Goal: Navigation & Orientation: Find specific page/section

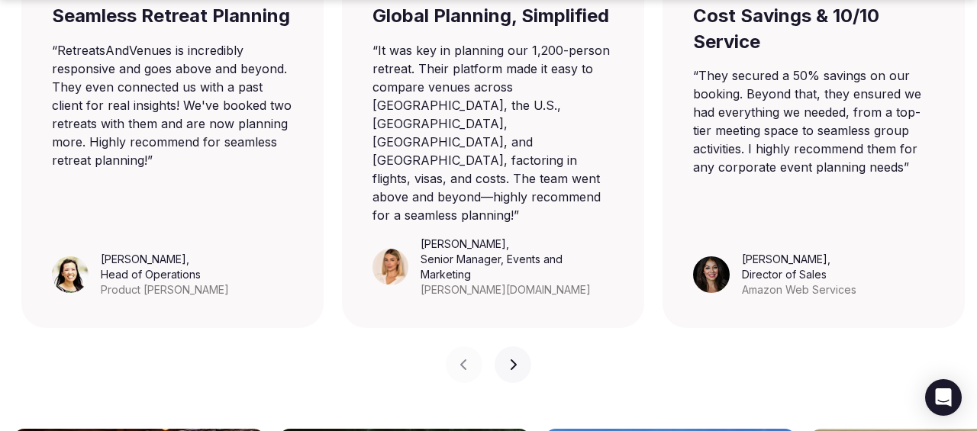
scroll to position [1725, 0]
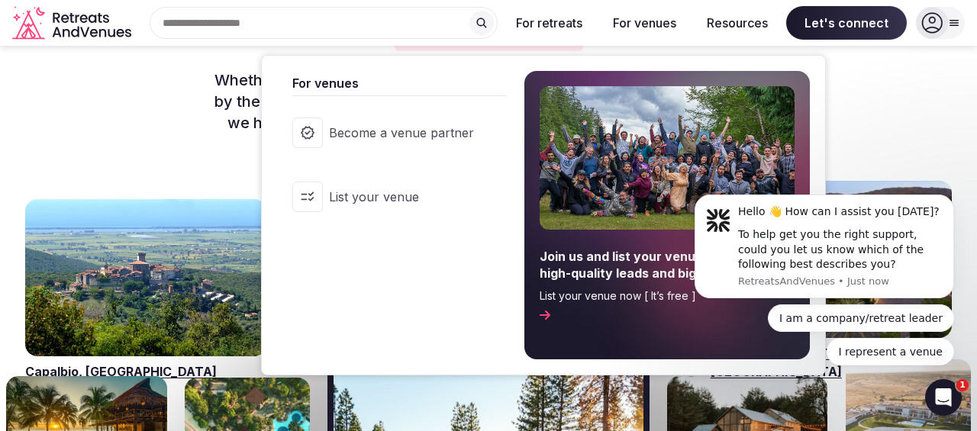
click at [637, 22] on button "For venues" at bounding box center [645, 23] width 88 height 34
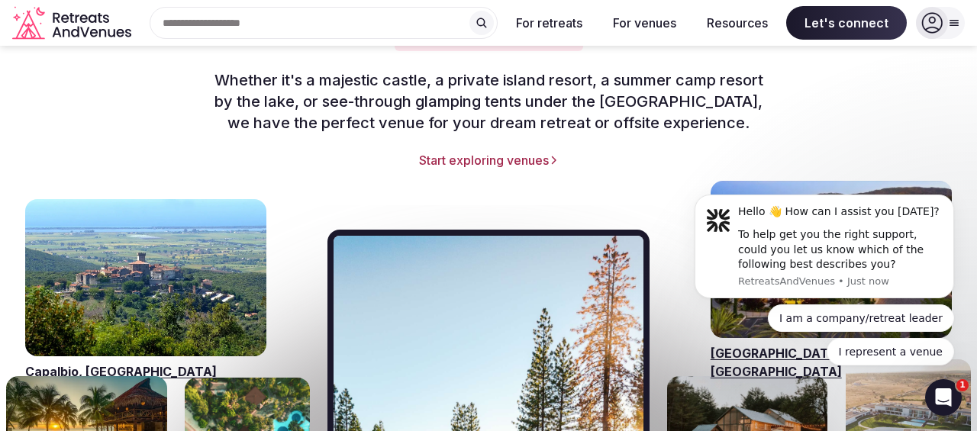
click at [516, 152] on link "Start exploring venues" at bounding box center [489, 160] width 782 height 17
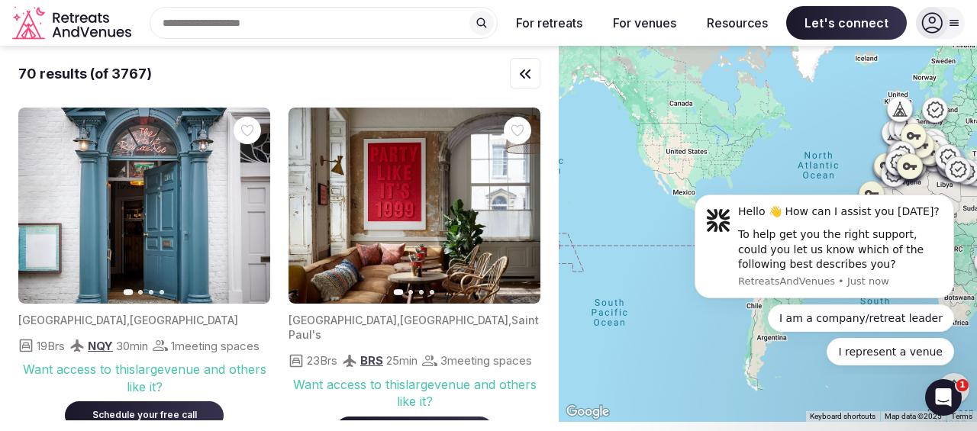
drag, startPoint x: 603, startPoint y: 196, endPoint x: 874, endPoint y: 146, distance: 275.7
click at [874, 146] on div at bounding box center [768, 234] width 418 height 376
